Goal: Task Accomplishment & Management: Use online tool/utility

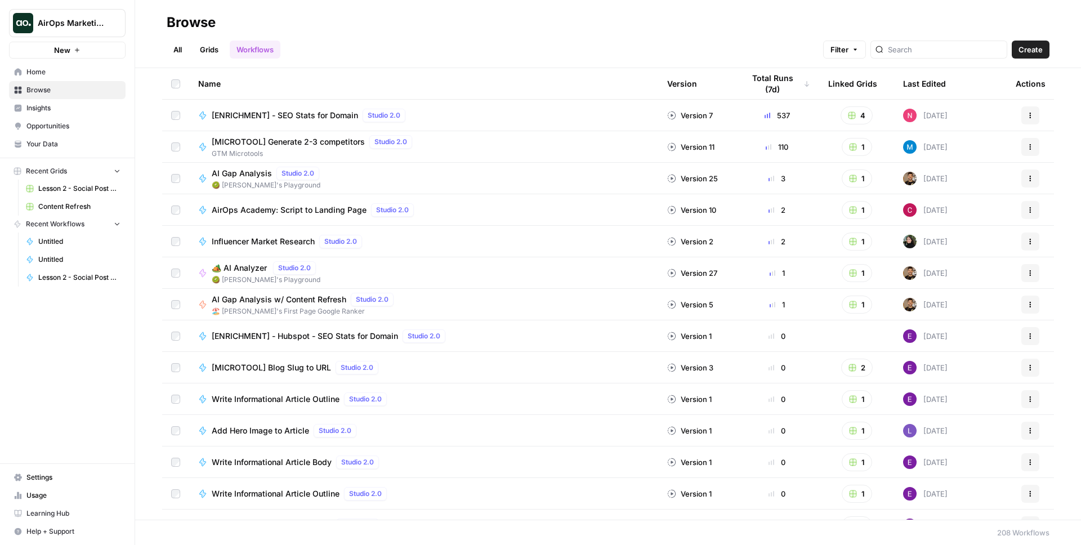
click at [217, 44] on link "Grids" at bounding box center [209, 50] width 32 height 18
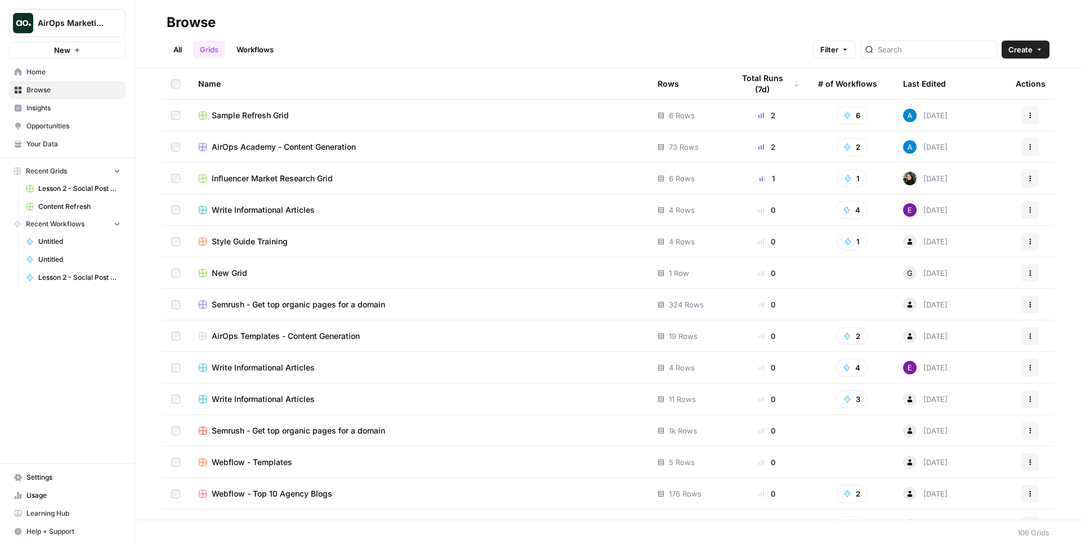
click at [260, 50] on link "Workflows" at bounding box center [255, 50] width 51 height 18
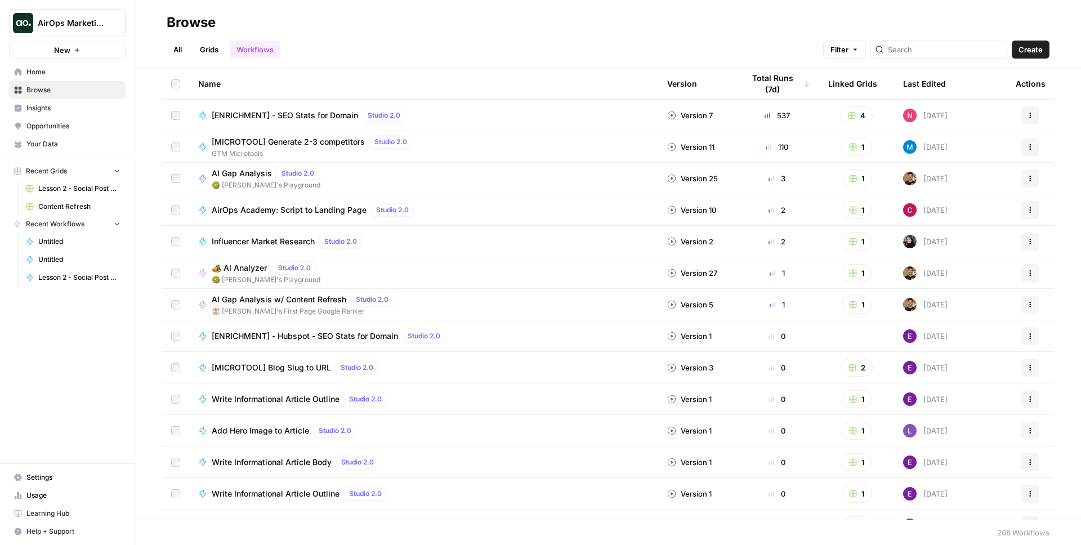
click at [986, 124] on td "4 days ago" at bounding box center [950, 115] width 113 height 31
click at [947, 119] on div "4 days ago" at bounding box center [925, 116] width 44 height 14
click at [300, 110] on span "[ENRICHMENT] - SEO Stats for Domain" at bounding box center [285, 115] width 146 height 11
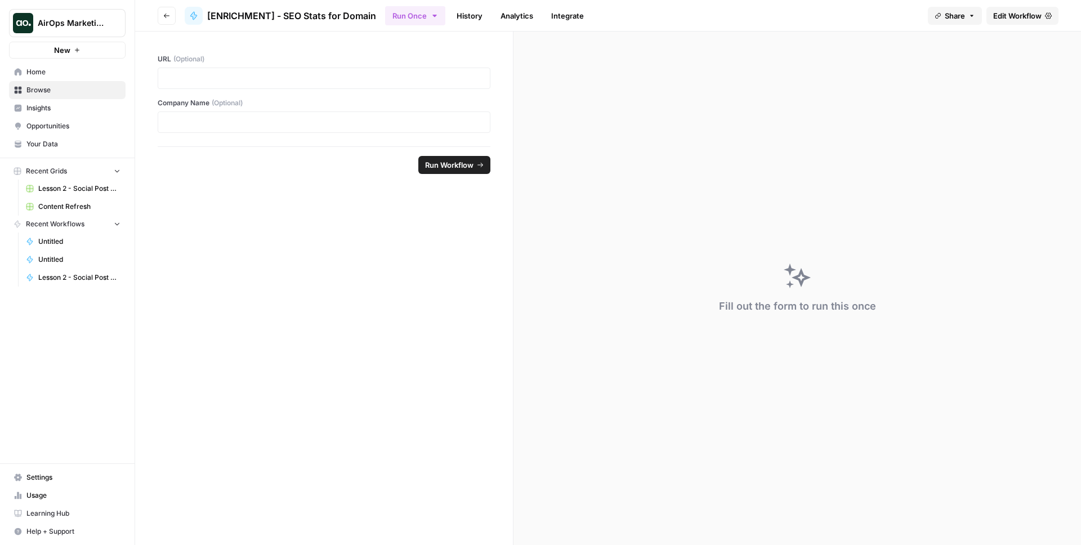
click at [168, 14] on icon "button" at bounding box center [166, 15] width 7 height 7
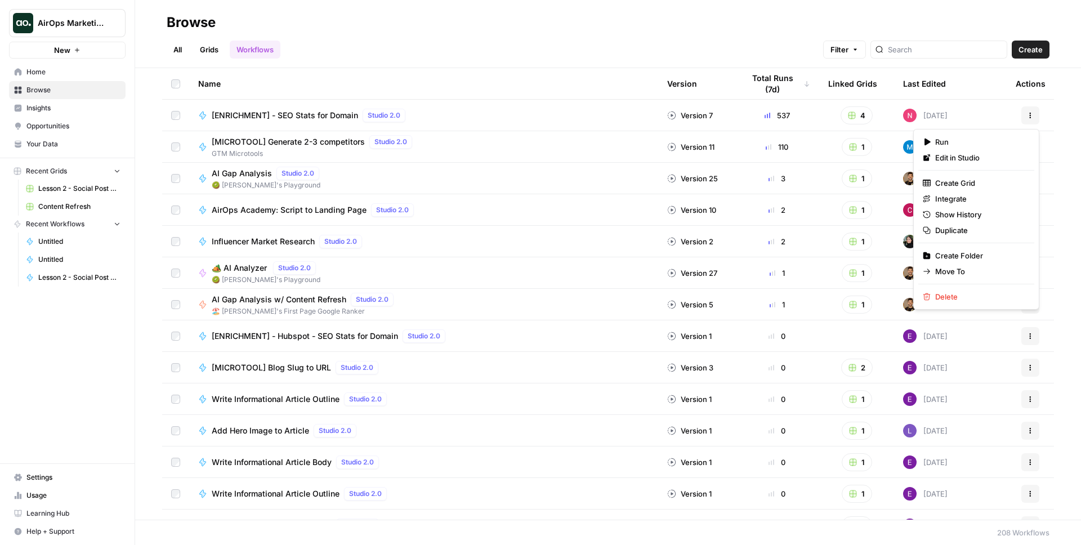
click at [1030, 115] on icon "button" at bounding box center [1031, 115] width 2 height 2
click at [1003, 155] on span "Edit in Studio" at bounding box center [980, 157] width 90 height 11
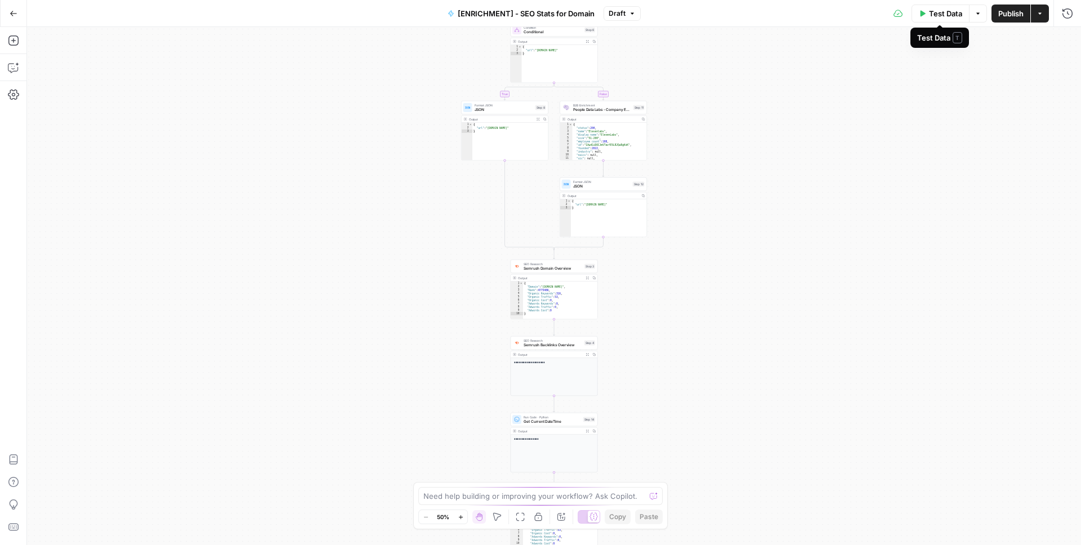
click at [947, 17] on span "Test Data" at bounding box center [945, 13] width 33 height 11
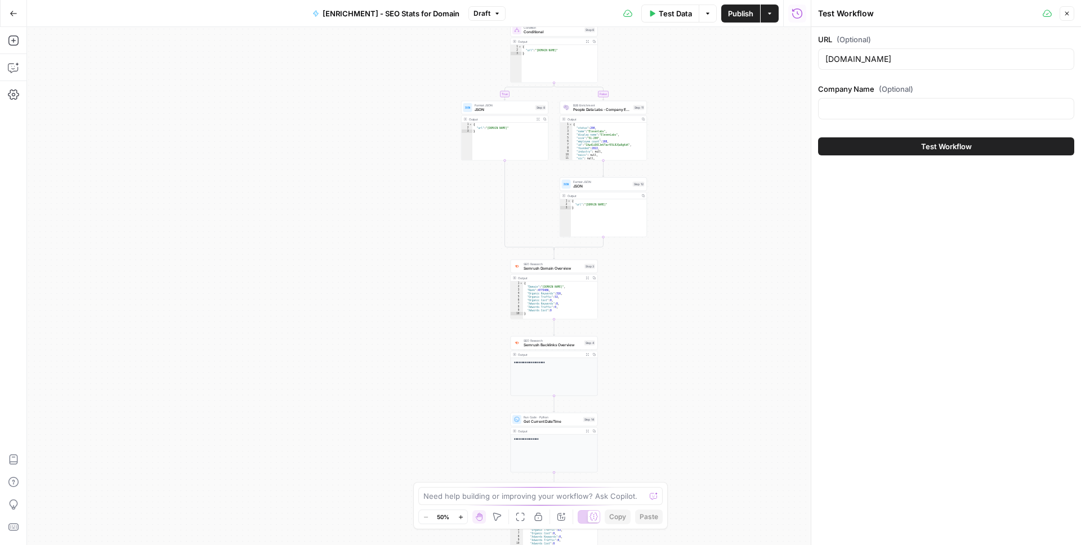
click at [1072, 10] on button "Close" at bounding box center [1067, 13] width 15 height 15
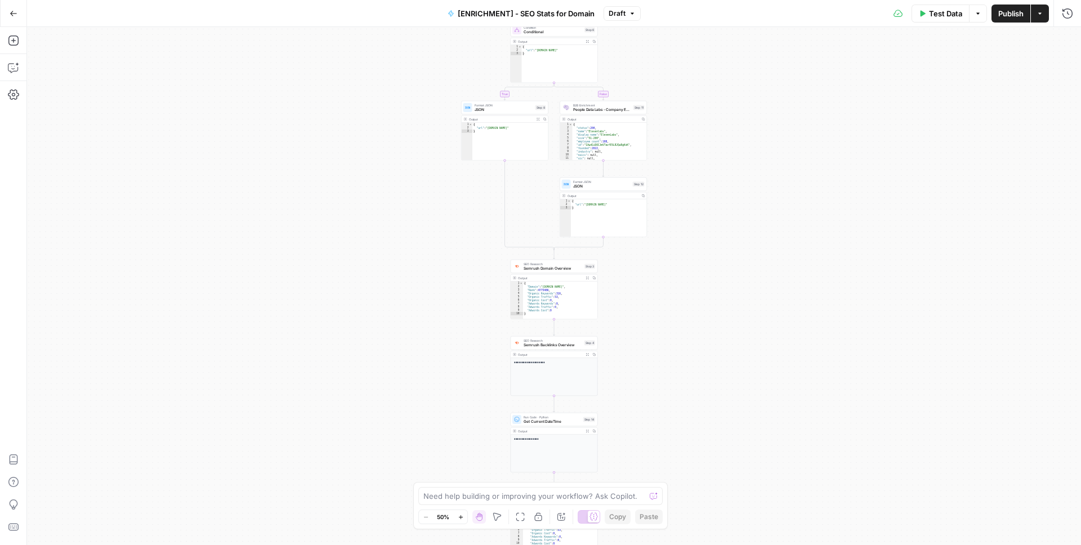
type textarea "**********"
click at [582, 296] on div "{ "Domain" : "conecta361.com" , "Rank" : 4775486 , "Organic Keywords" : 316 , "…" at bounding box center [560, 304] width 74 height 44
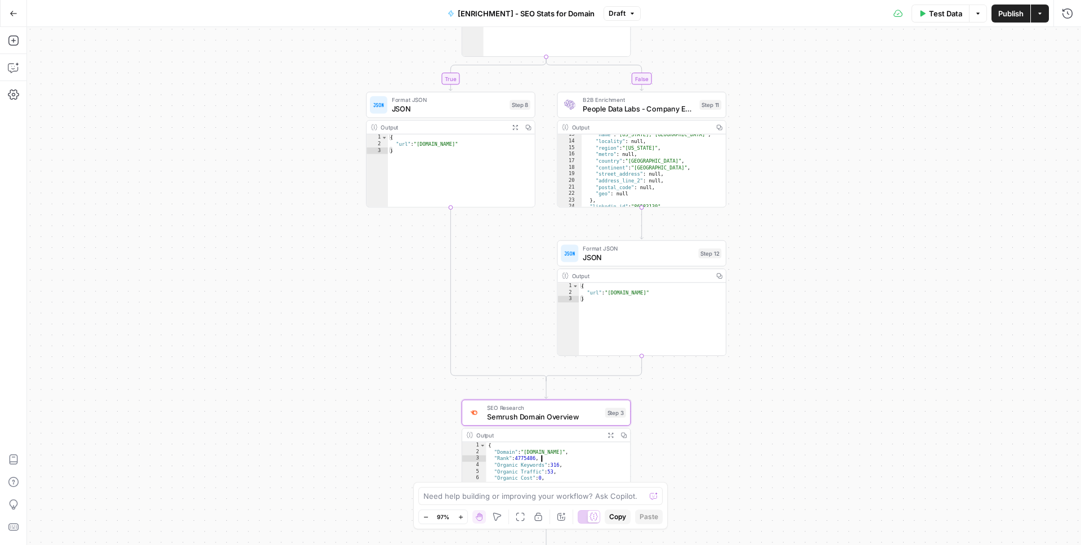
scroll to position [84, 0]
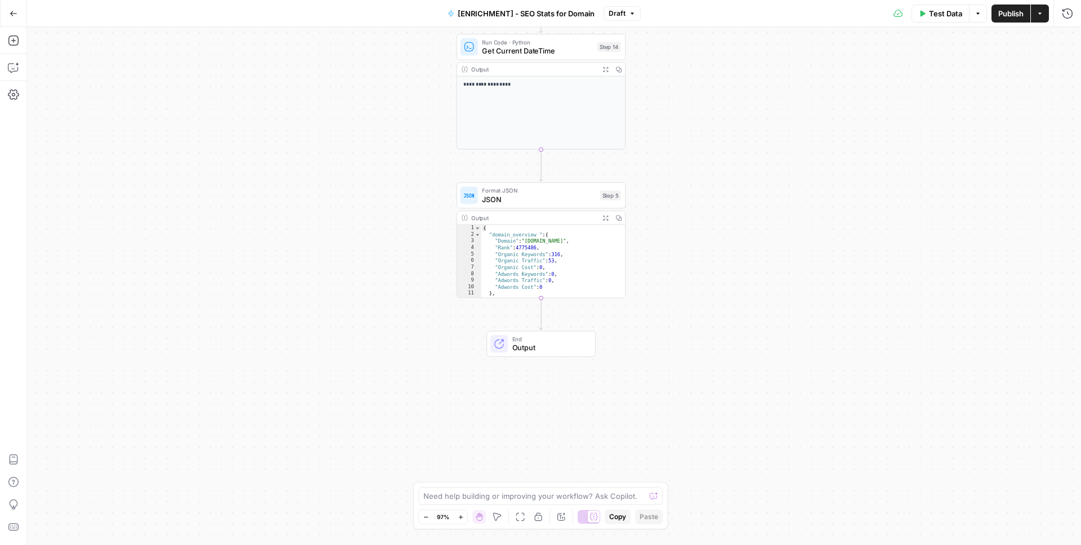
click at [8, 7] on button "Go Back" at bounding box center [13, 13] width 20 height 20
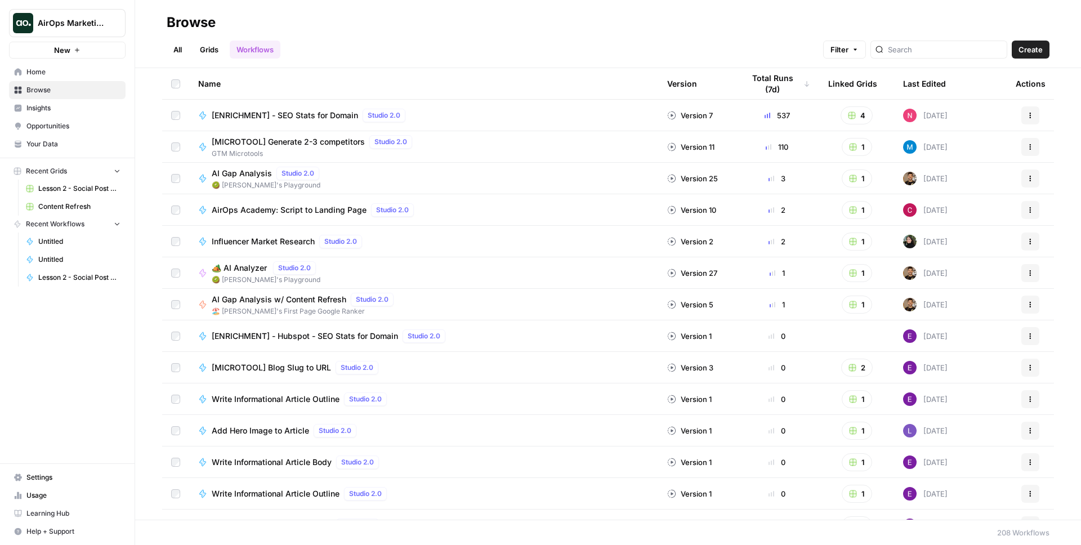
click at [249, 242] on span "Influencer Market Research" at bounding box center [263, 241] width 103 height 11
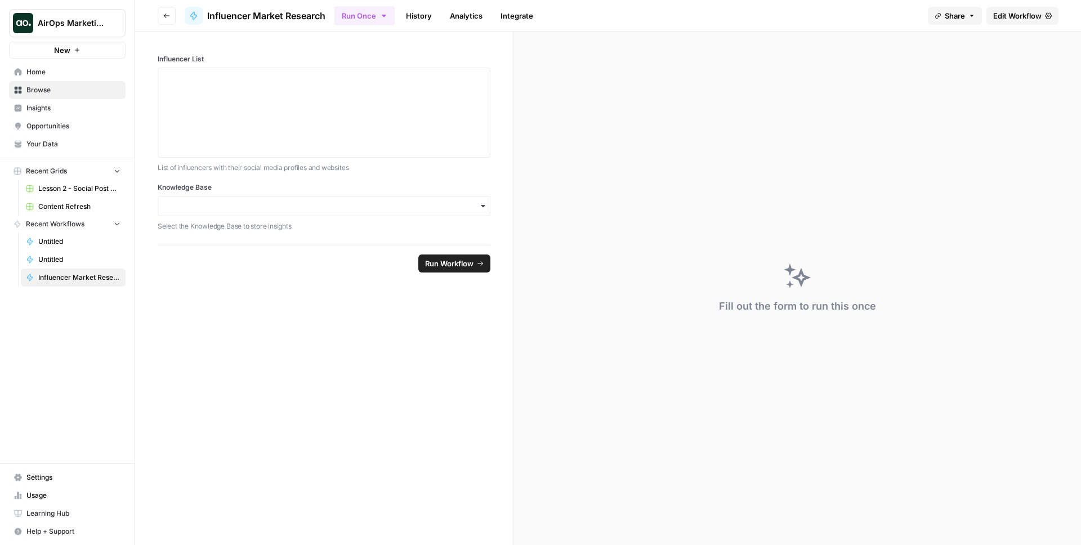
click at [161, 21] on button "Go back" at bounding box center [167, 16] width 18 height 18
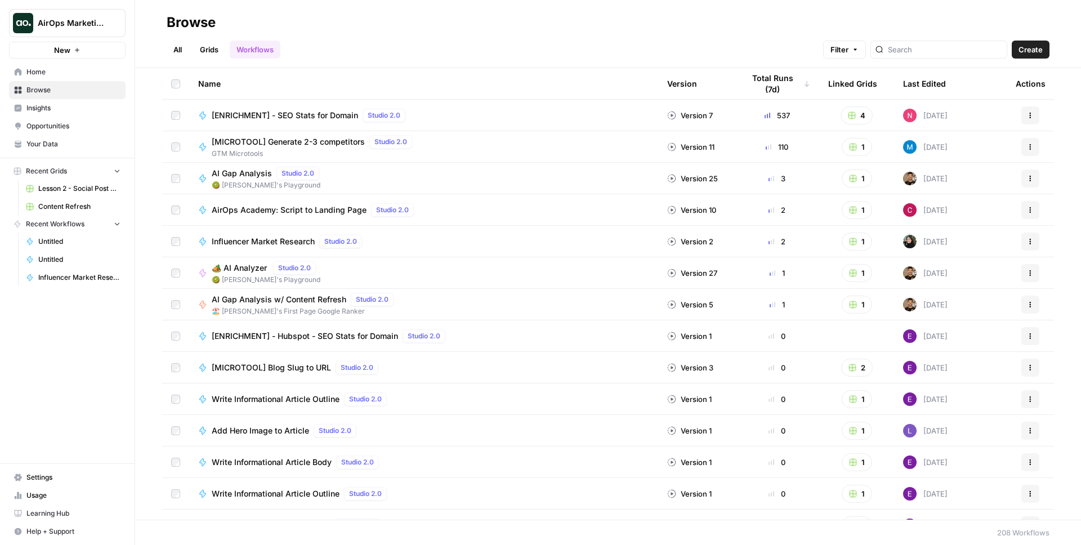
click at [354, 242] on span "Studio 2.0" at bounding box center [340, 241] width 33 height 10
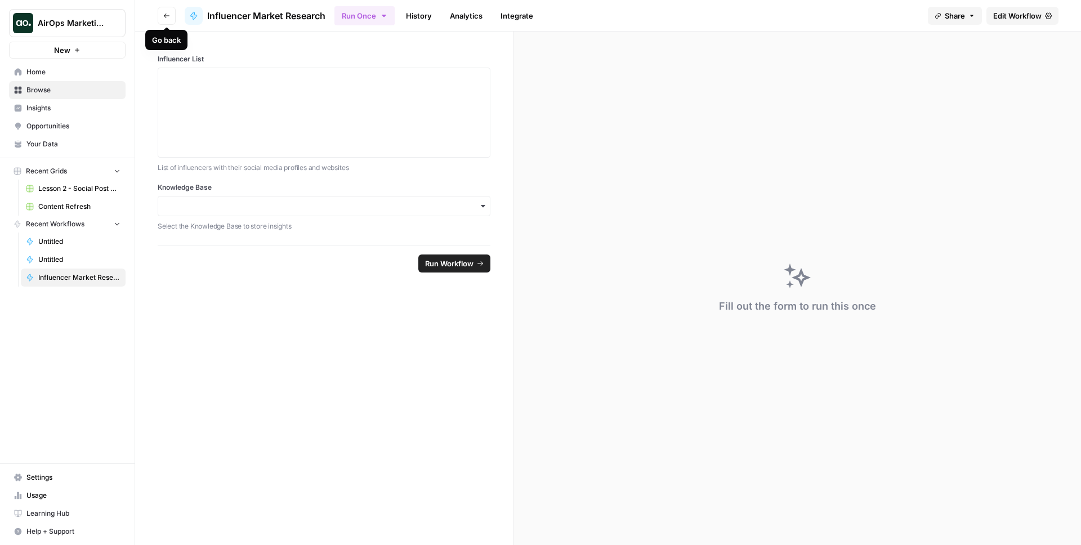
click at [173, 17] on button "Go back" at bounding box center [167, 16] width 18 height 18
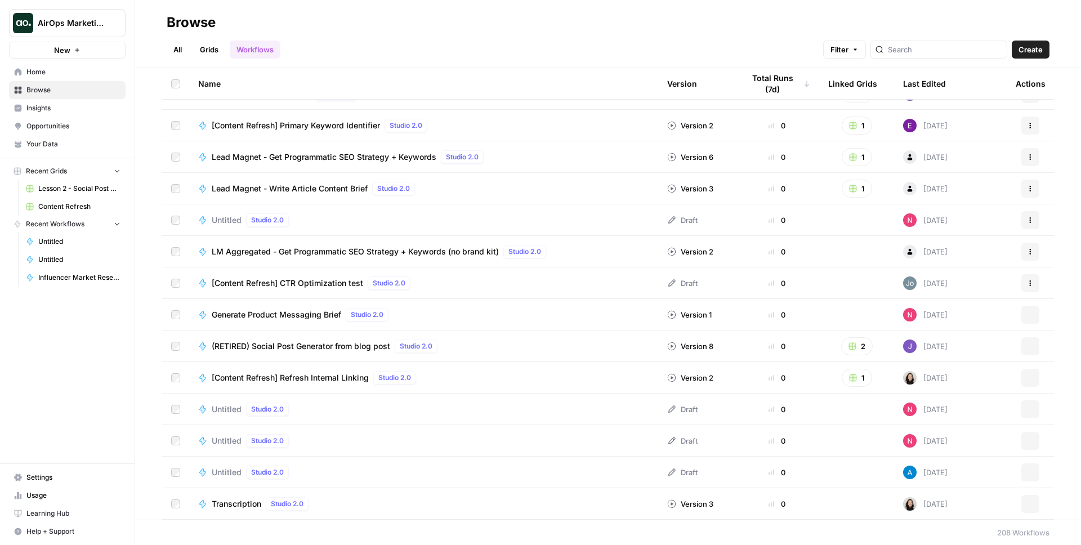
scroll to position [493, 0]
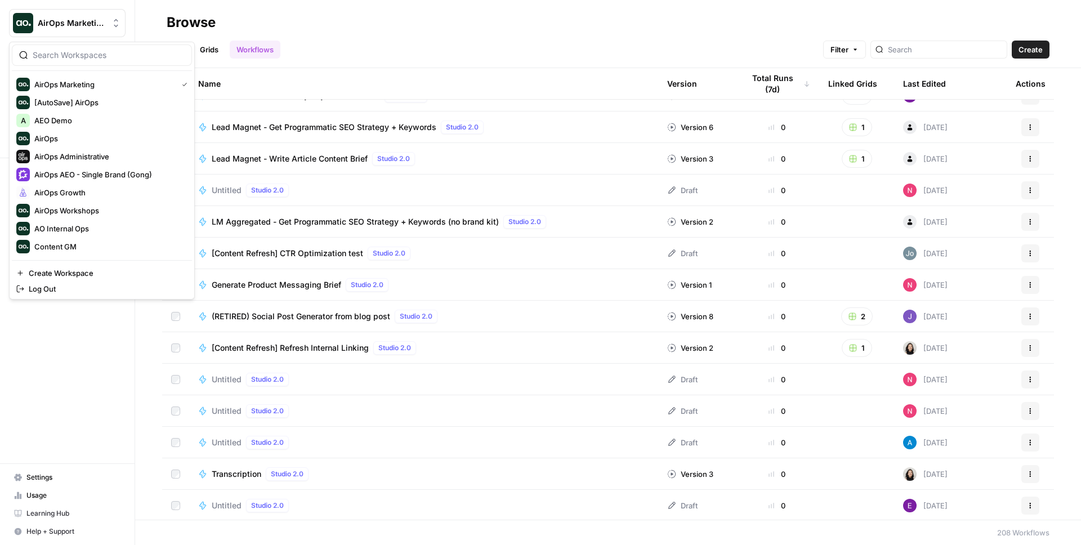
click at [78, 25] on span "AirOps Marketing" at bounding box center [72, 22] width 68 height 11
click at [89, 196] on span "AirOps Growth" at bounding box center [108, 192] width 149 height 11
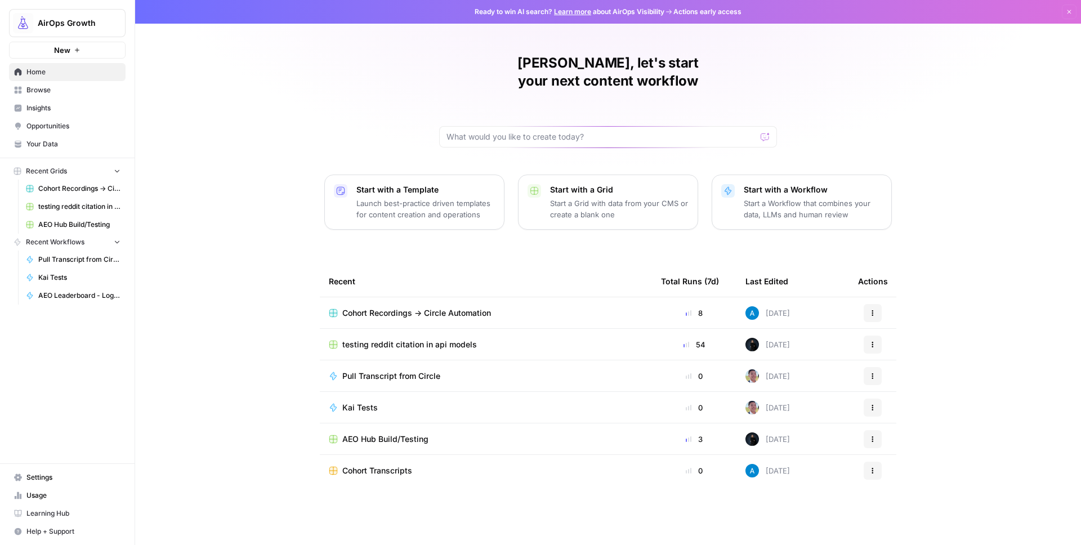
click at [61, 180] on link "Cohort Recordings -> Circle Automation" at bounding box center [73, 189] width 105 height 18
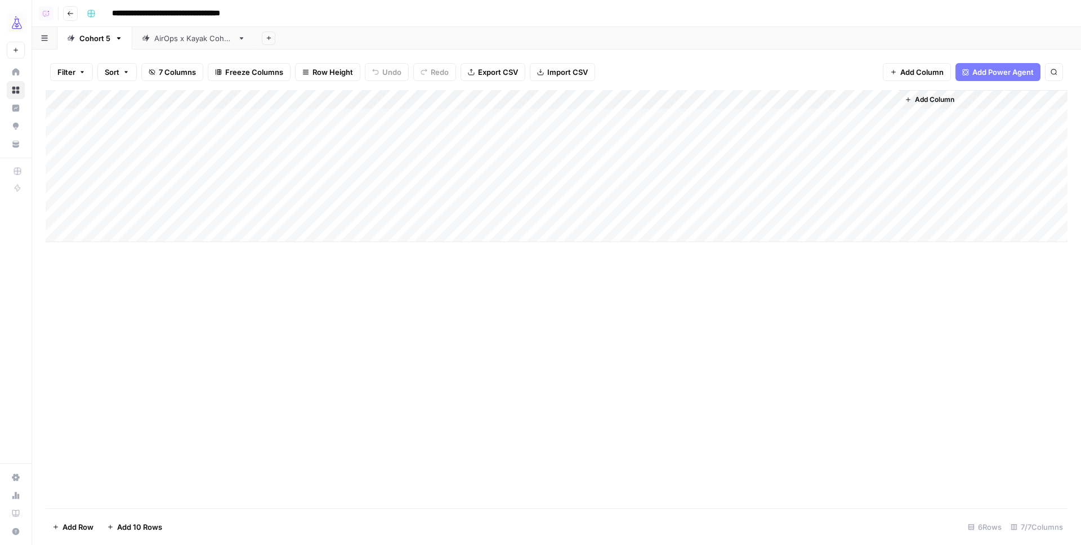
click at [72, 8] on button "Go back" at bounding box center [70, 13] width 15 height 15
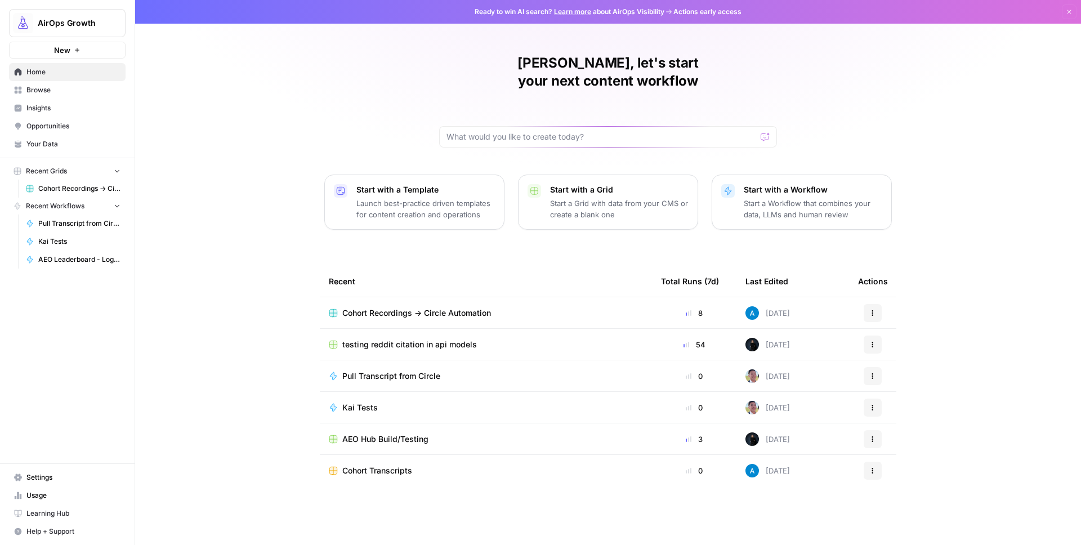
click at [47, 226] on span "Pull Transcript from Circle" at bounding box center [79, 223] width 82 height 10
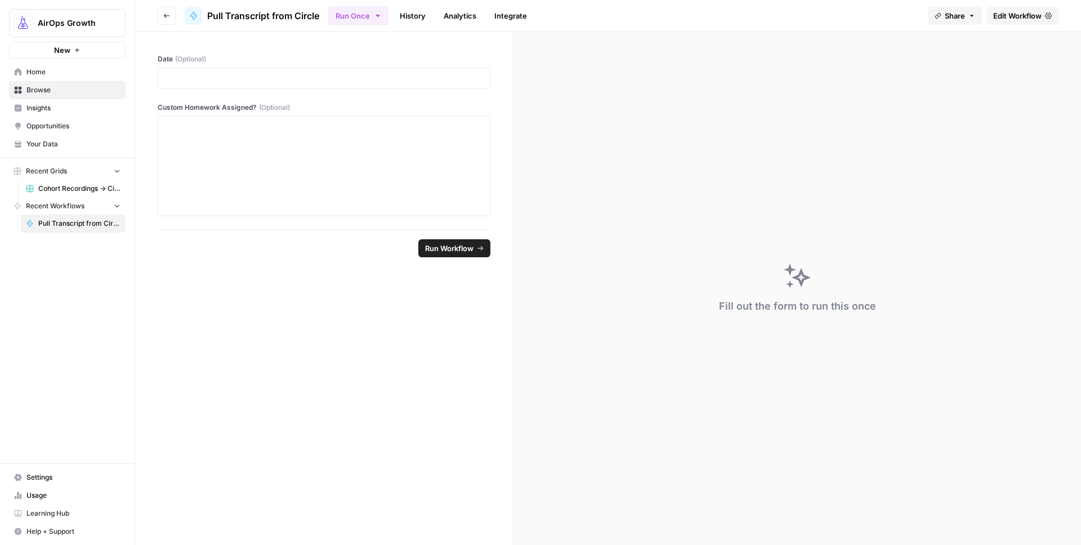
click at [175, 12] on header "Go back Pull Transcript from Circle Run Once History Analytics Integrate Share …" at bounding box center [608, 16] width 946 height 32
click at [169, 13] on icon "button" at bounding box center [166, 15] width 7 height 7
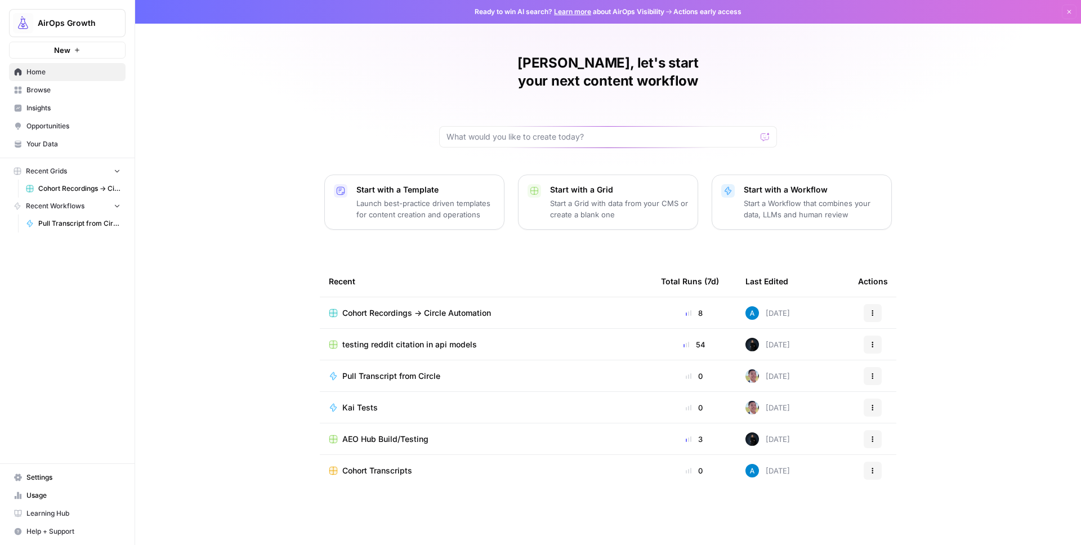
click at [60, 129] on span "Opportunities" at bounding box center [73, 126] width 94 height 10
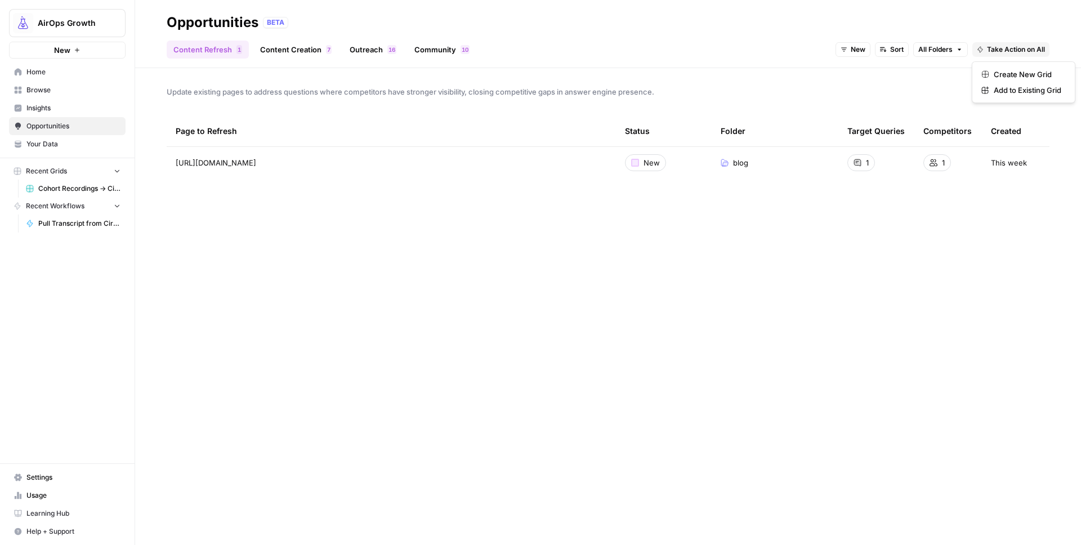
click at [1030, 48] on span "Take Action on All" at bounding box center [1016, 49] width 58 height 10
click at [119, 171] on icon "button" at bounding box center [117, 171] width 8 height 8
click at [117, 207] on icon "button" at bounding box center [117, 206] width 8 height 8
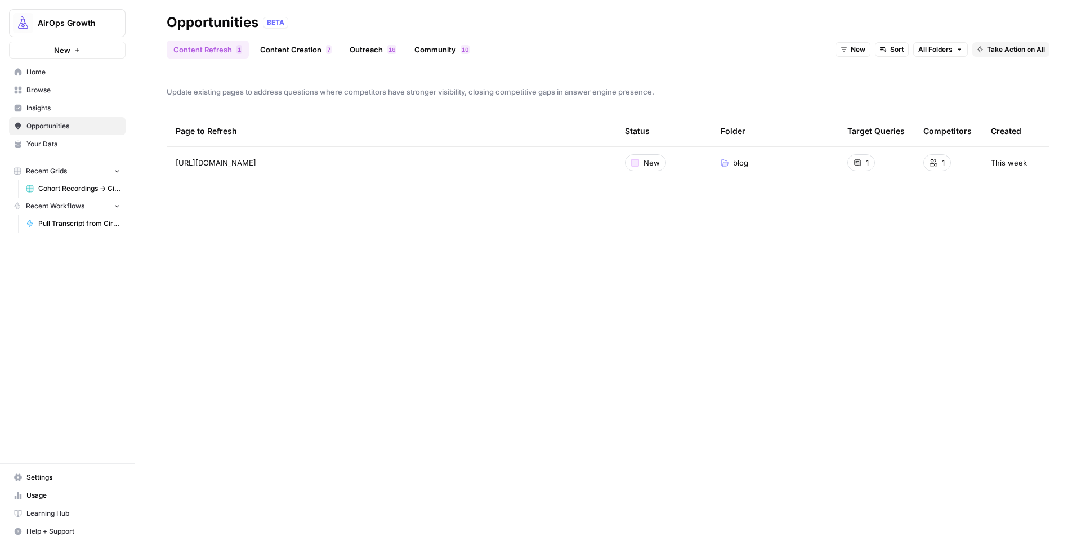
click at [97, 225] on span "Pull Transcript from Circle" at bounding box center [79, 223] width 82 height 10
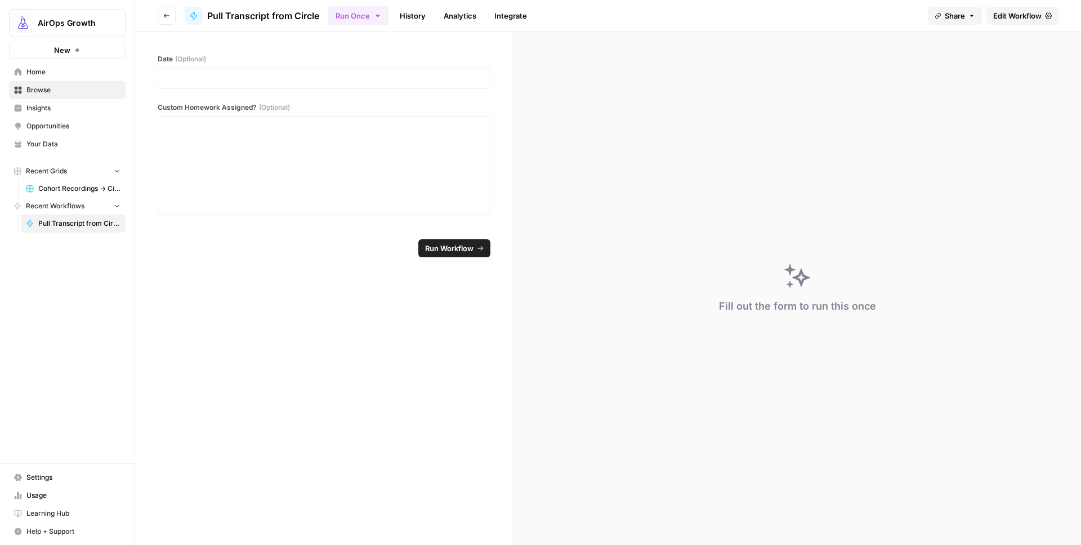
click at [171, 11] on button "Go back" at bounding box center [167, 16] width 18 height 18
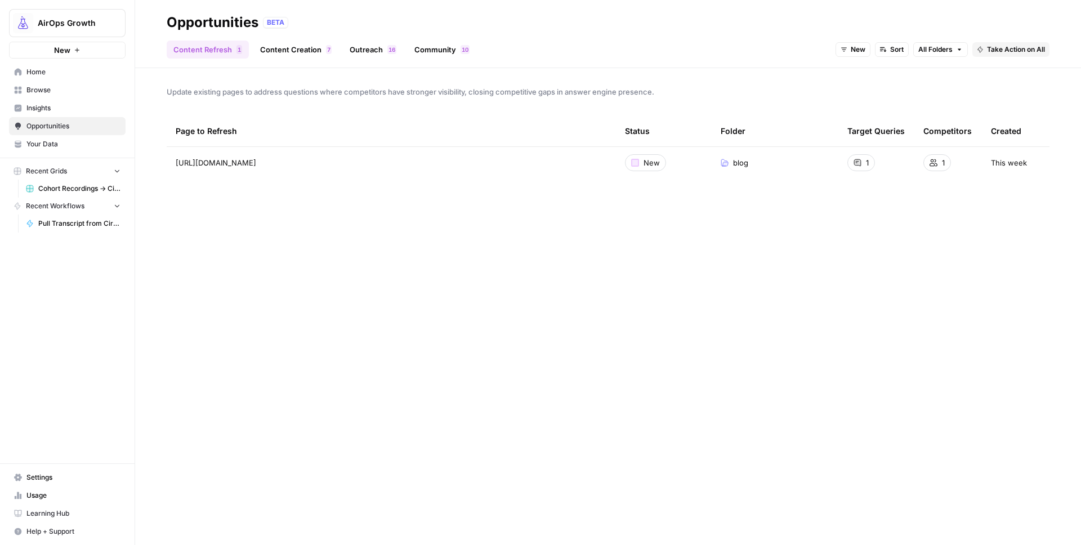
click at [51, 70] on span "Home" at bounding box center [73, 72] width 94 height 10
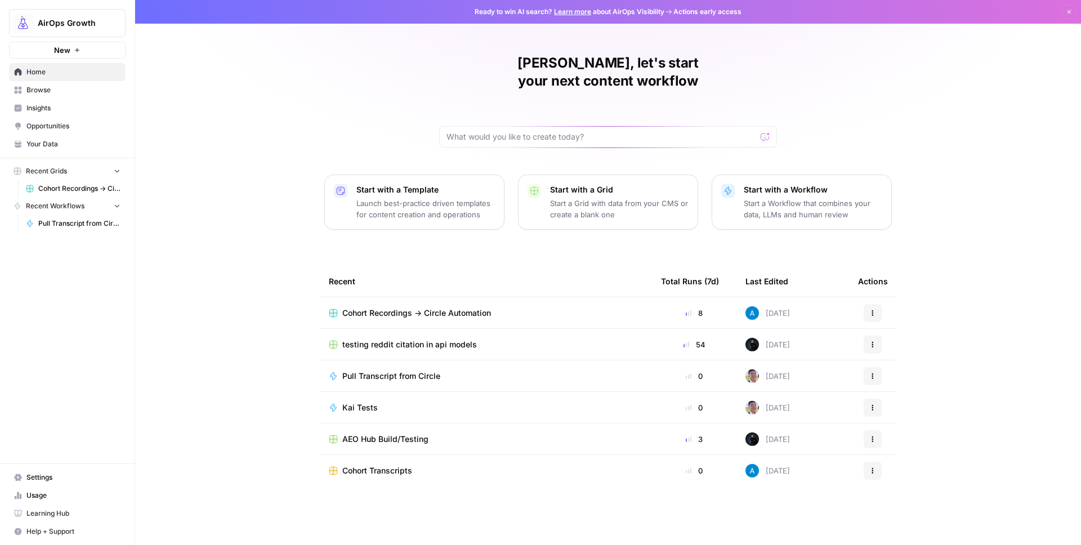
click at [777, 184] on p "Start with a Workflow" at bounding box center [813, 189] width 139 height 11
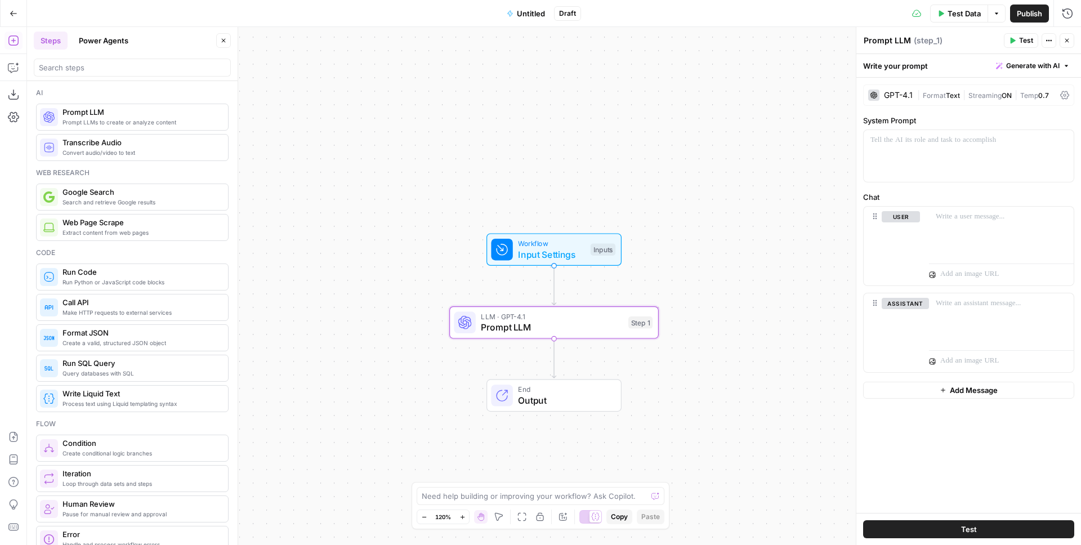
click at [897, 93] on div "GPT-4.1" at bounding box center [898, 95] width 29 height 8
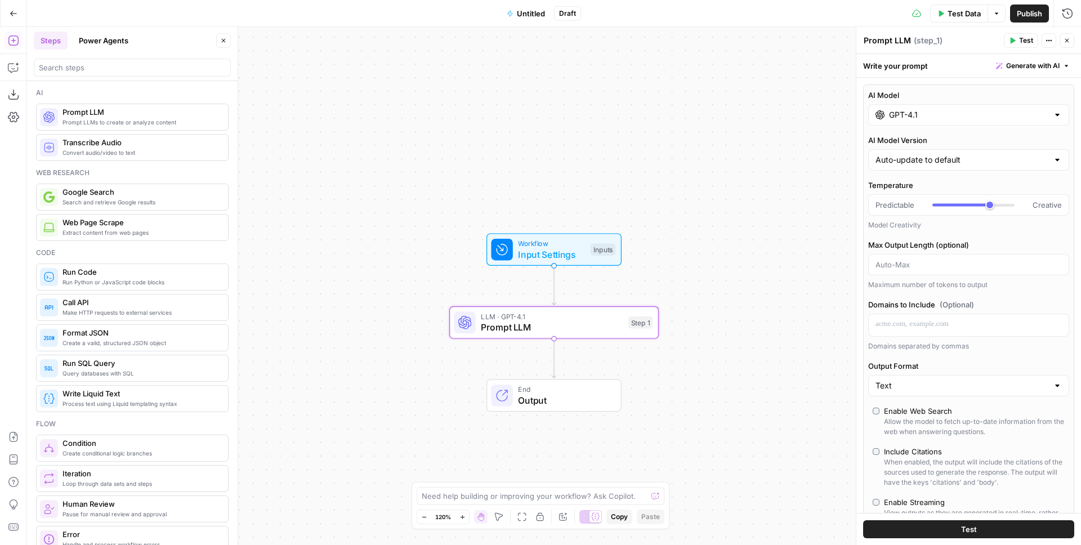
click at [912, 113] on input "GPT-4.1" at bounding box center [968, 114] width 159 height 11
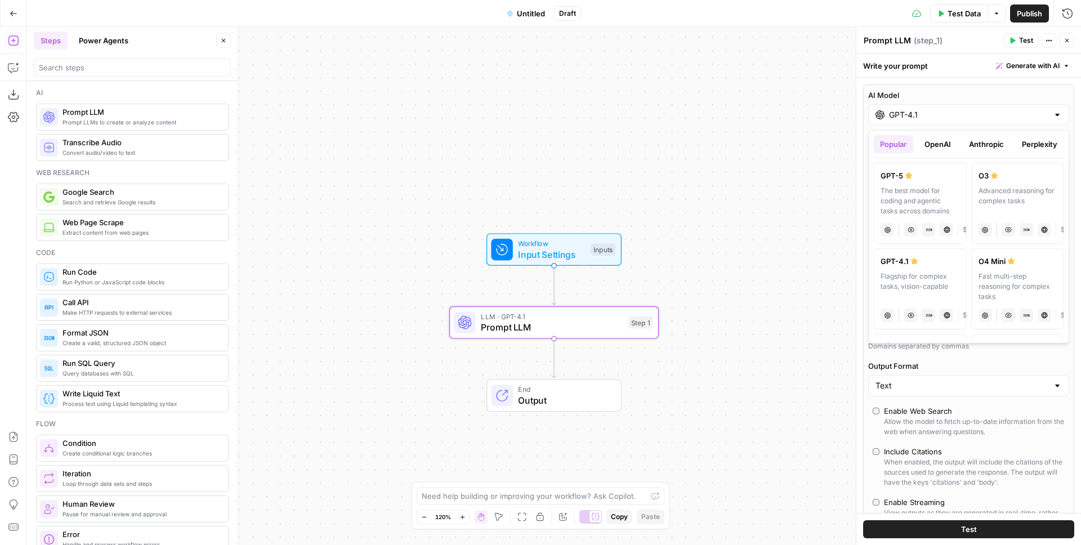
click at [999, 142] on button "Anthropic" at bounding box center [986, 144] width 48 height 18
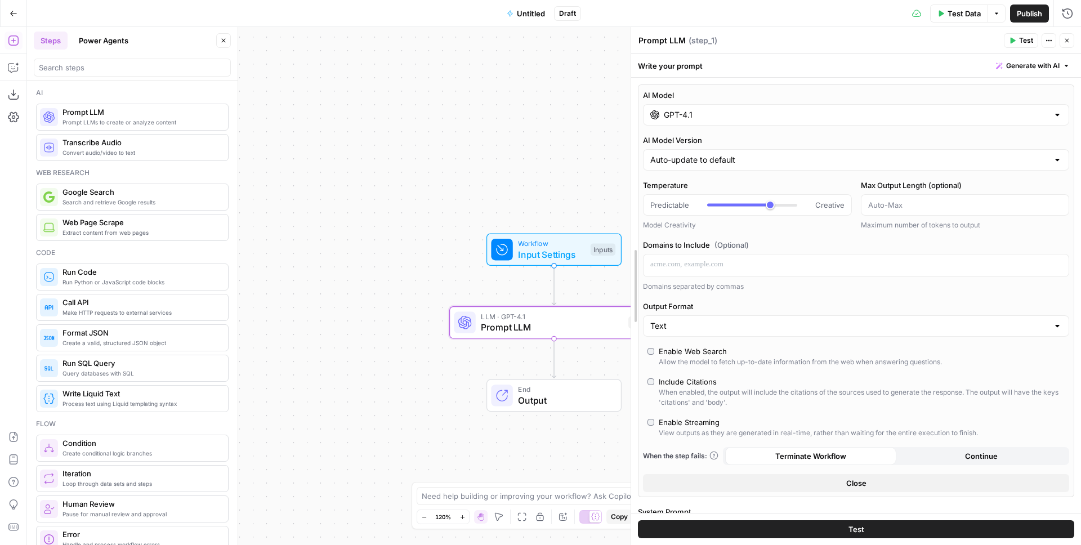
drag, startPoint x: 827, startPoint y: 167, endPoint x: 602, endPoint y: 169, distance: 224.7
click at [602, 169] on body "AirOps Growth New Home Browse Insights Opportunities Your Data Recent Grids Coh…" at bounding box center [540, 272] width 1081 height 545
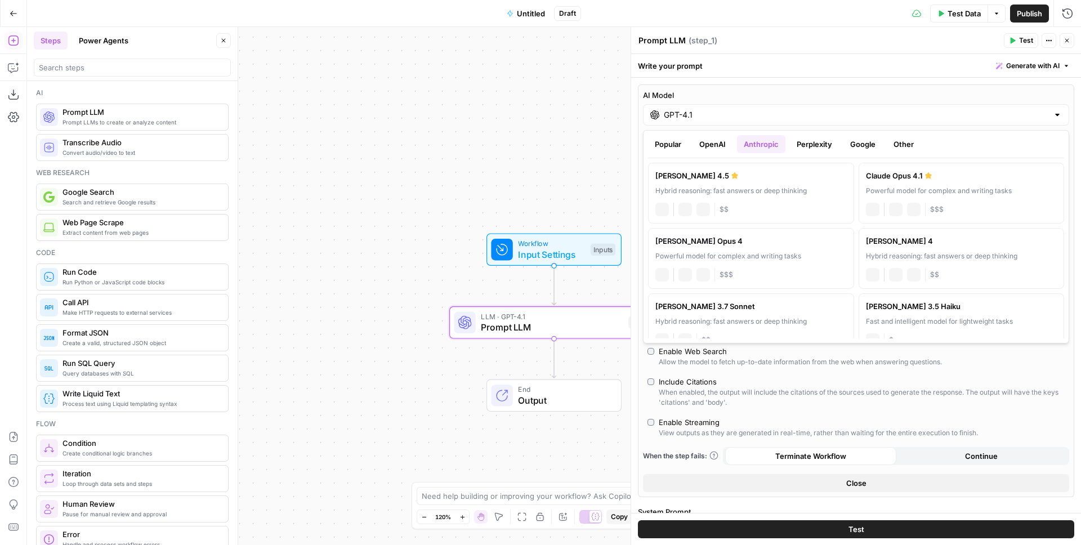
click at [700, 117] on input "GPT-4.1" at bounding box center [856, 114] width 385 height 11
